Goal: Task Accomplishment & Management: Manage account settings

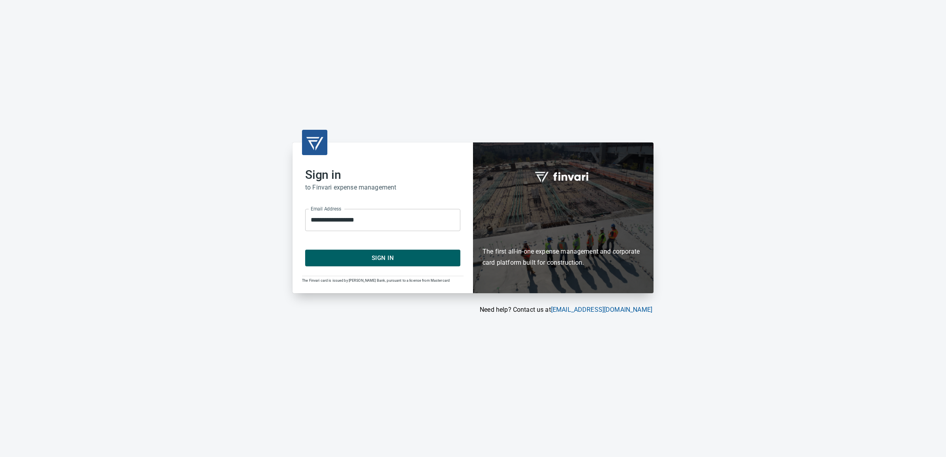
click at [344, 259] on span "Sign In" at bounding box center [383, 258] width 138 height 10
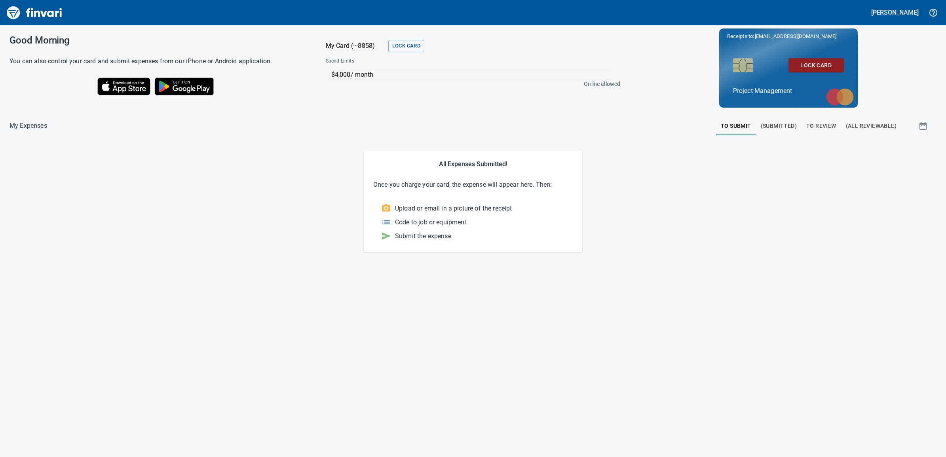
click at [814, 127] on span "To Review" at bounding box center [821, 126] width 30 height 10
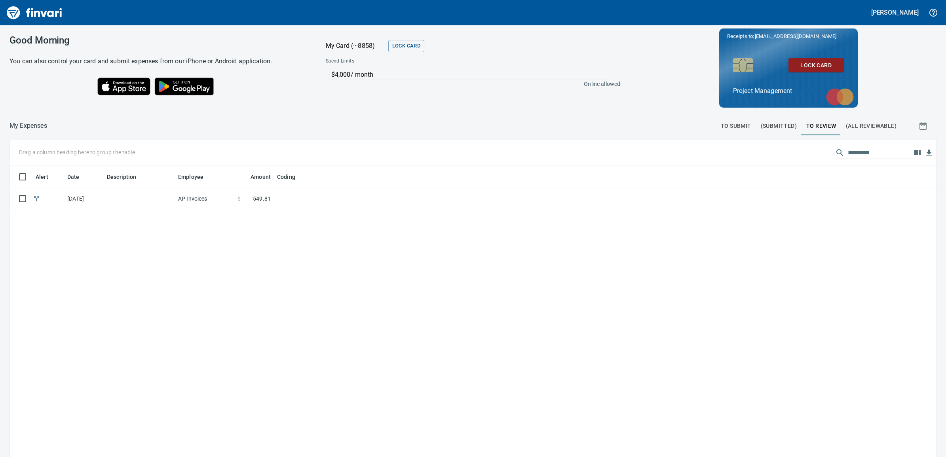
scroll to position [363, 912]
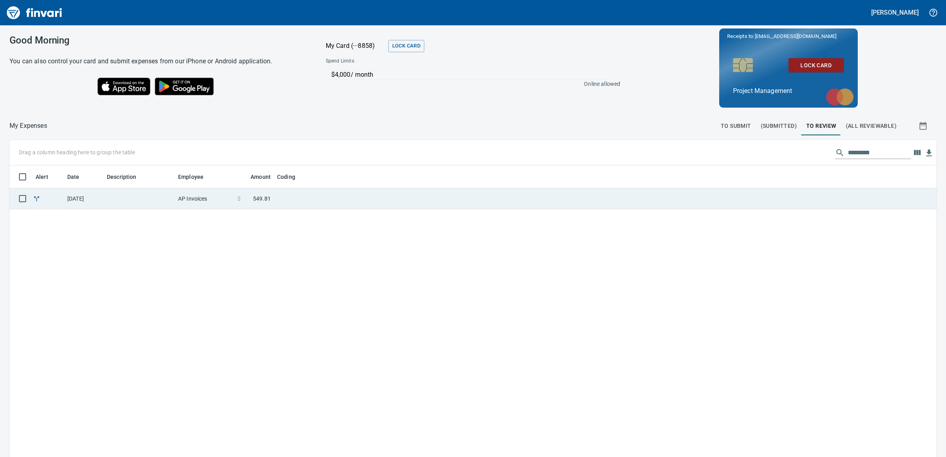
click at [338, 198] on td at bounding box center [373, 198] width 198 height 21
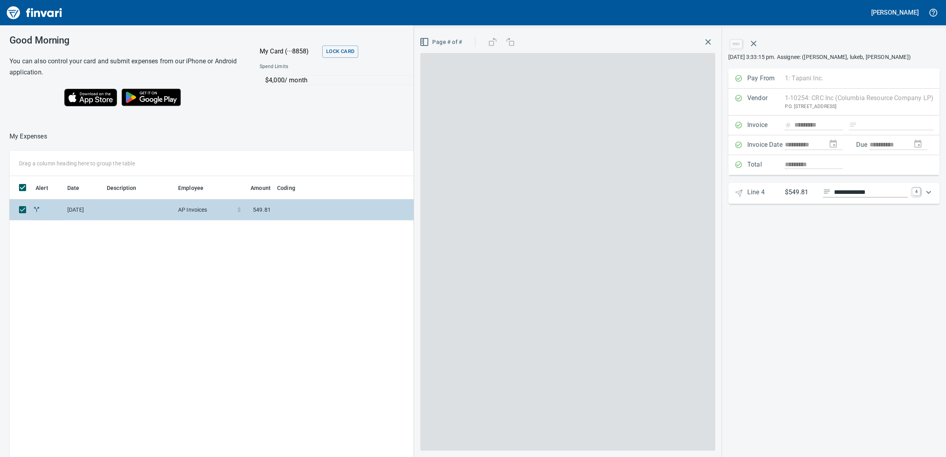
scroll to position [363, 714]
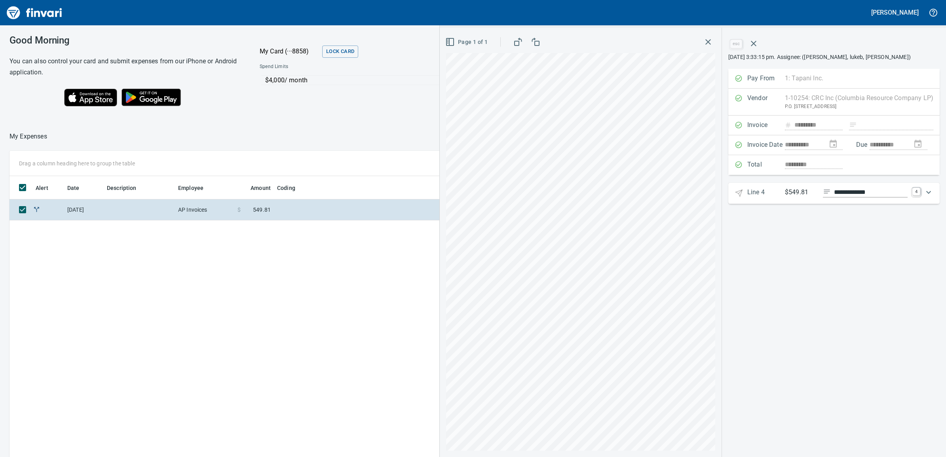
click at [928, 196] on icon "Expand" at bounding box center [928, 192] width 9 height 9
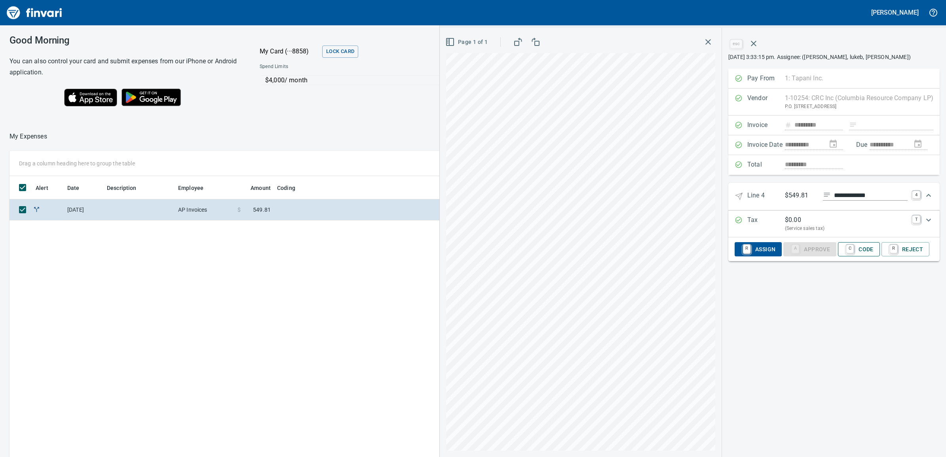
click at [863, 254] on span "C Code" at bounding box center [858, 249] width 29 height 13
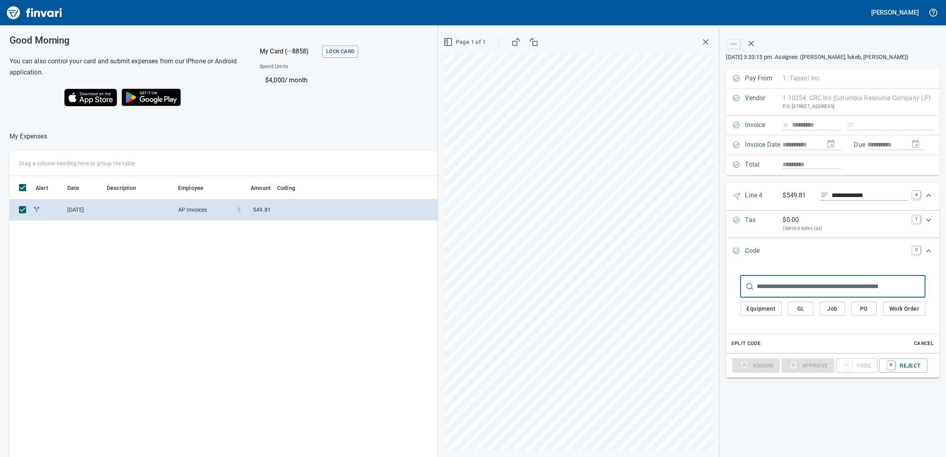
click at [834, 310] on span "Job" at bounding box center [832, 309] width 13 height 10
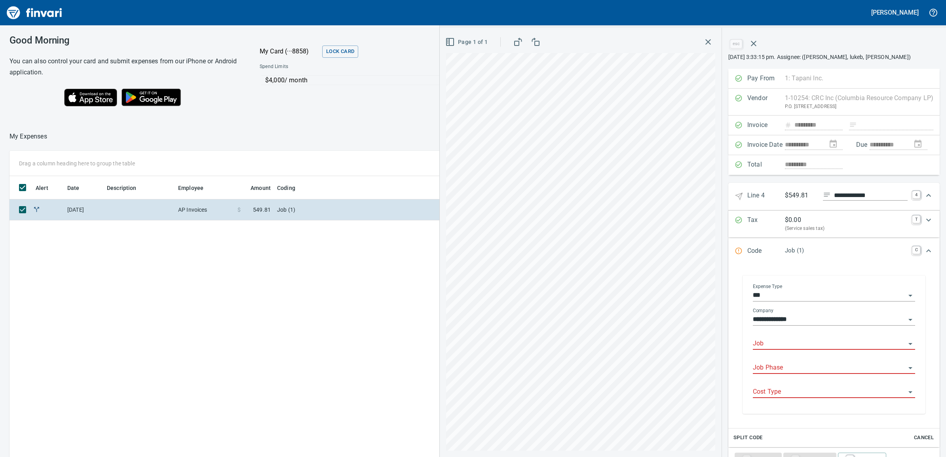
click at [794, 344] on input "Job" at bounding box center [829, 343] width 153 height 11
click at [804, 370] on li "255510.: Pipeline Road Waterline Resilience" at bounding box center [826, 366] width 163 height 19
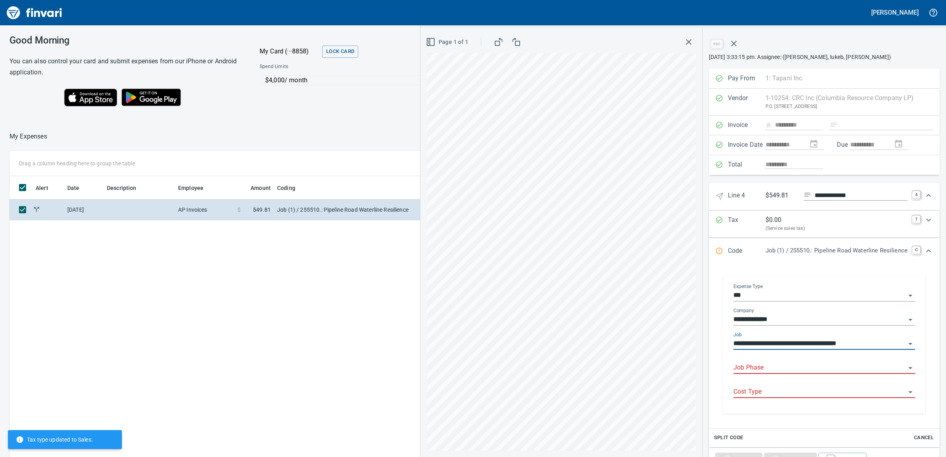
type input "**********"
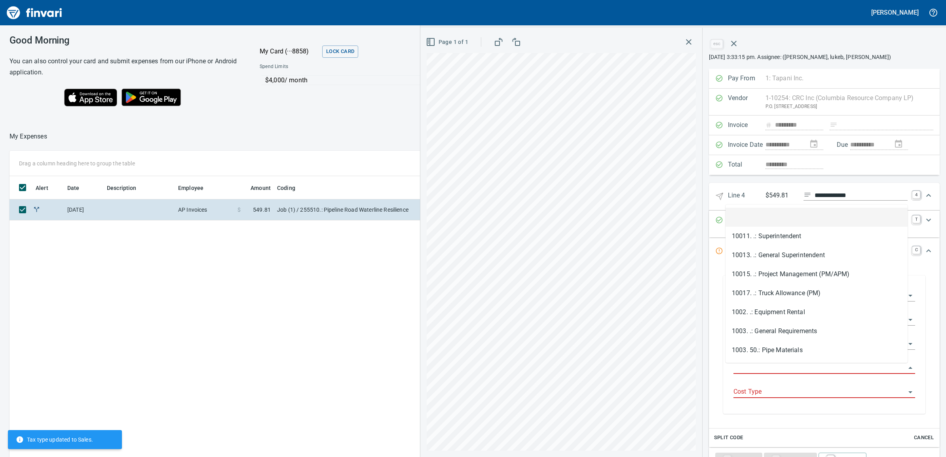
click at [774, 369] on input "Job Phase" at bounding box center [819, 368] width 172 height 11
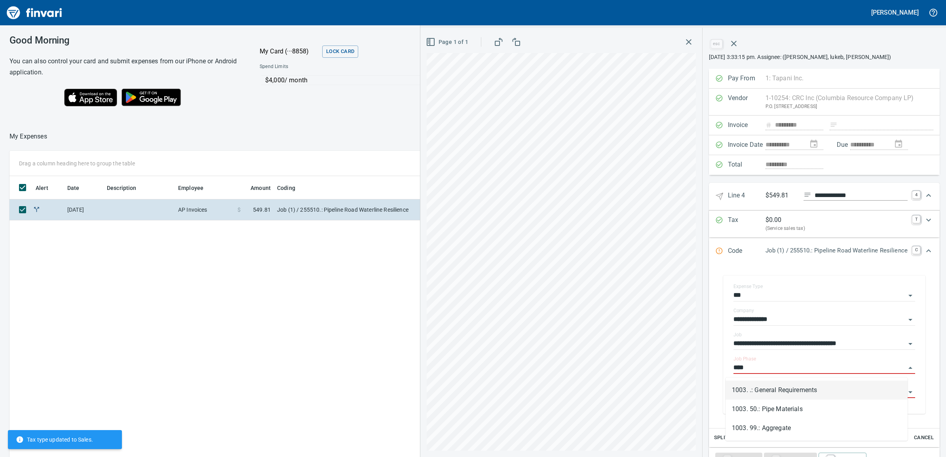
click at [796, 393] on li "1003. .: General Requirements" at bounding box center [817, 390] width 182 height 19
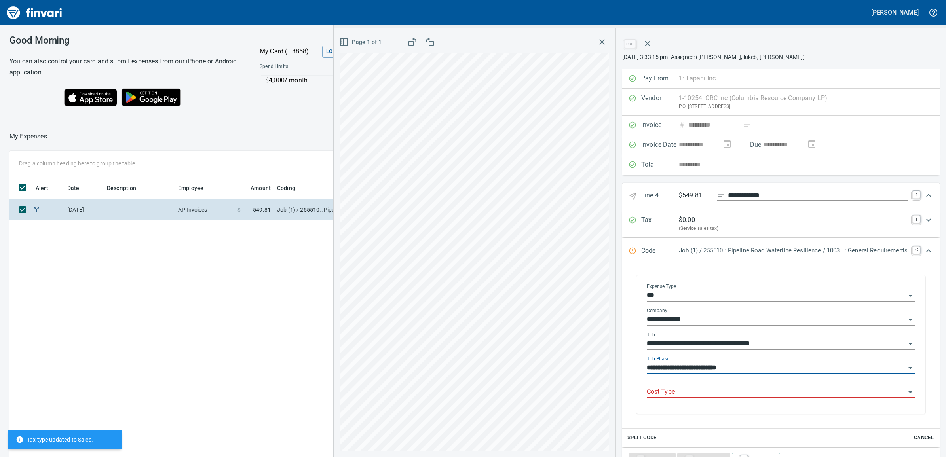
type input "**********"
click at [763, 393] on input "Cost Type" at bounding box center [776, 392] width 259 height 11
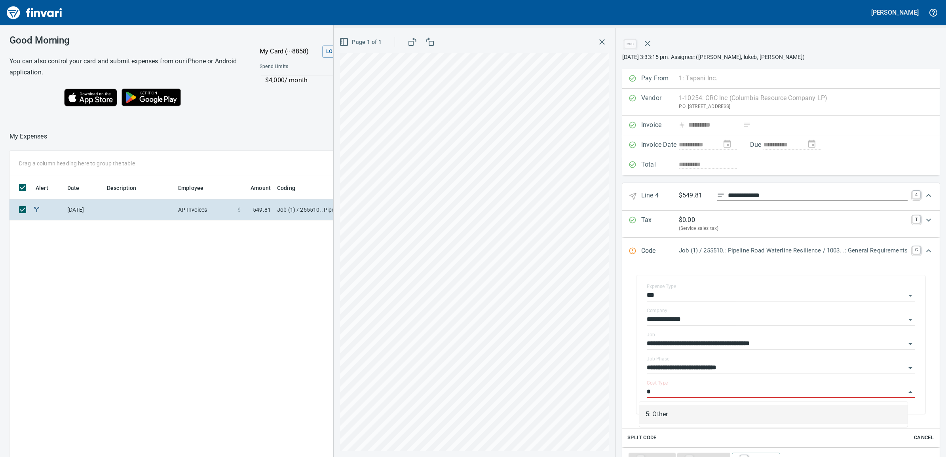
click at [719, 408] on li "5: Other" at bounding box center [773, 414] width 268 height 19
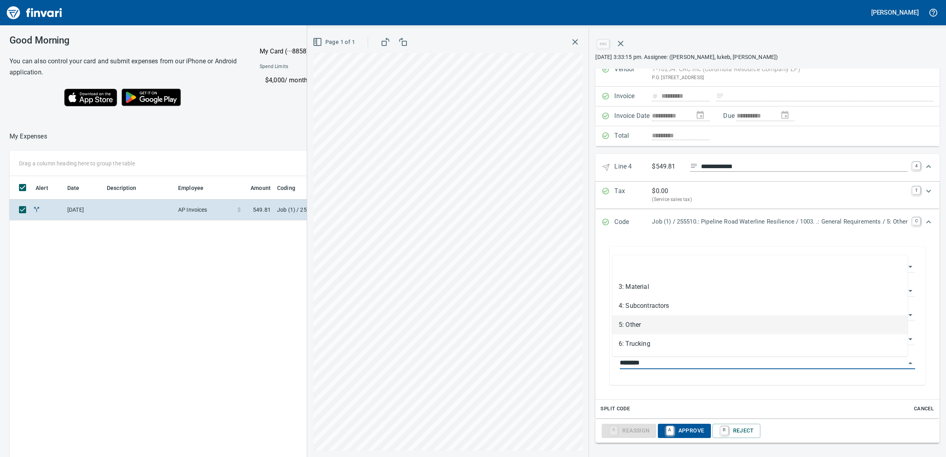
click at [675, 327] on li "5: Other" at bounding box center [759, 324] width 295 height 19
type input "********"
click at [684, 428] on span "A Approve" at bounding box center [684, 430] width 40 height 13
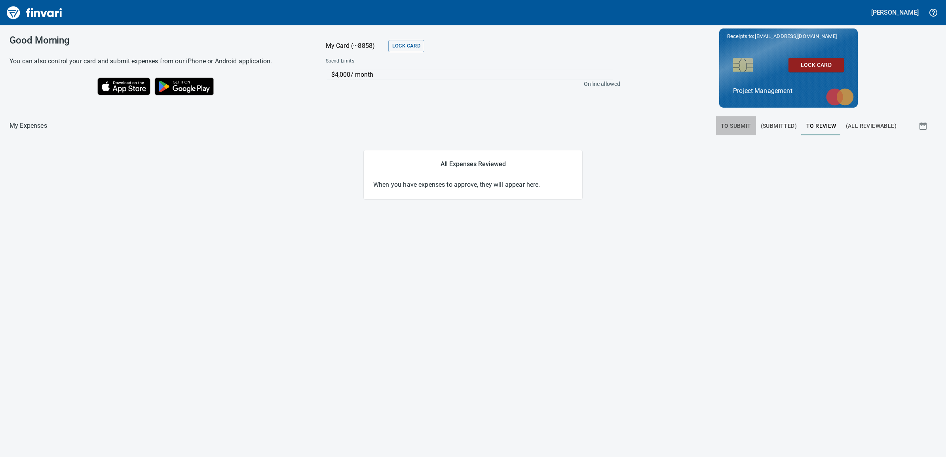
click at [732, 127] on span "To Submit" at bounding box center [736, 126] width 30 height 10
